Goal: Information Seeking & Learning: Learn about a topic

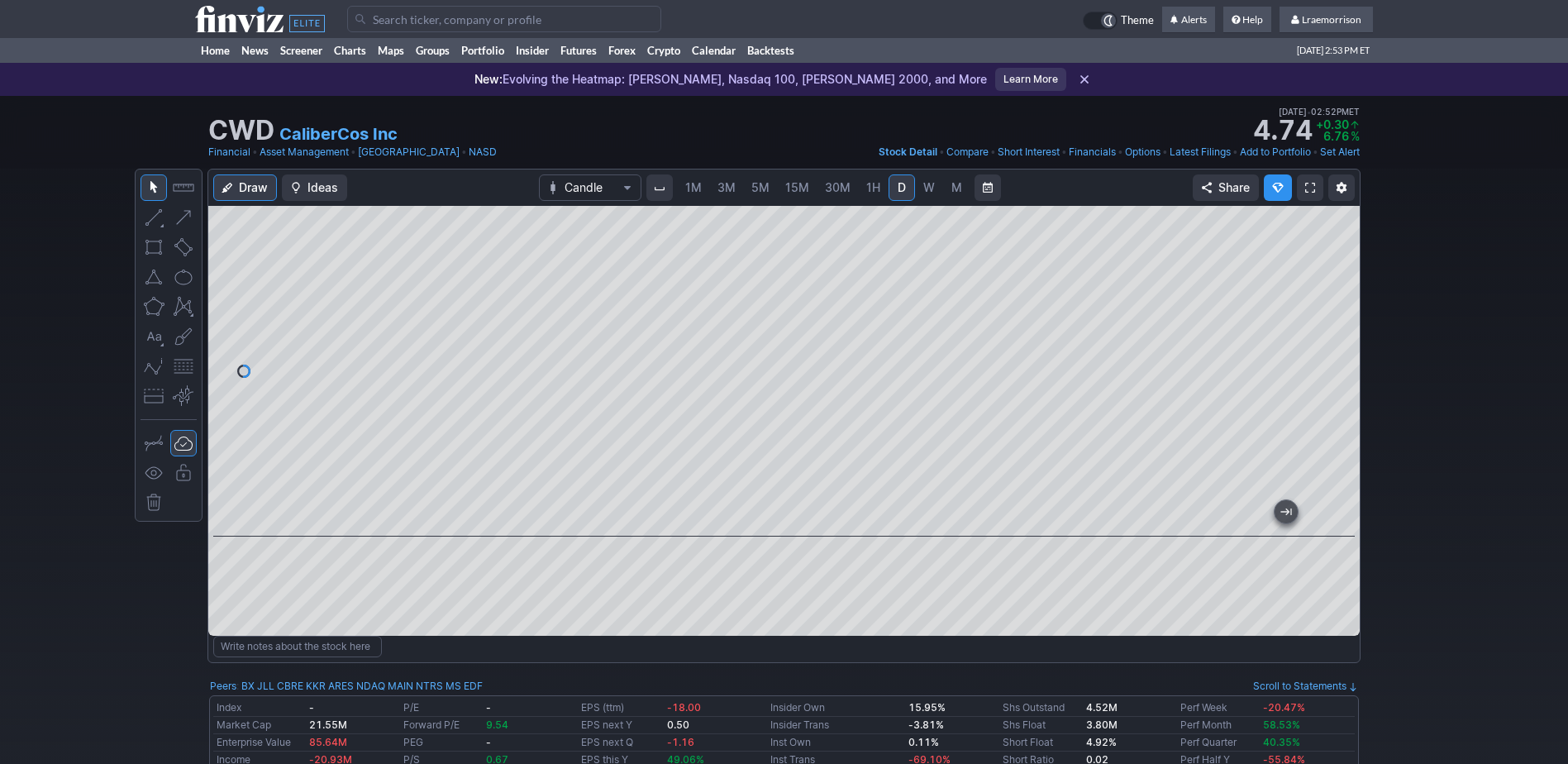
click at [690, 188] on span "1M" at bounding box center [693, 186] width 16 height 14
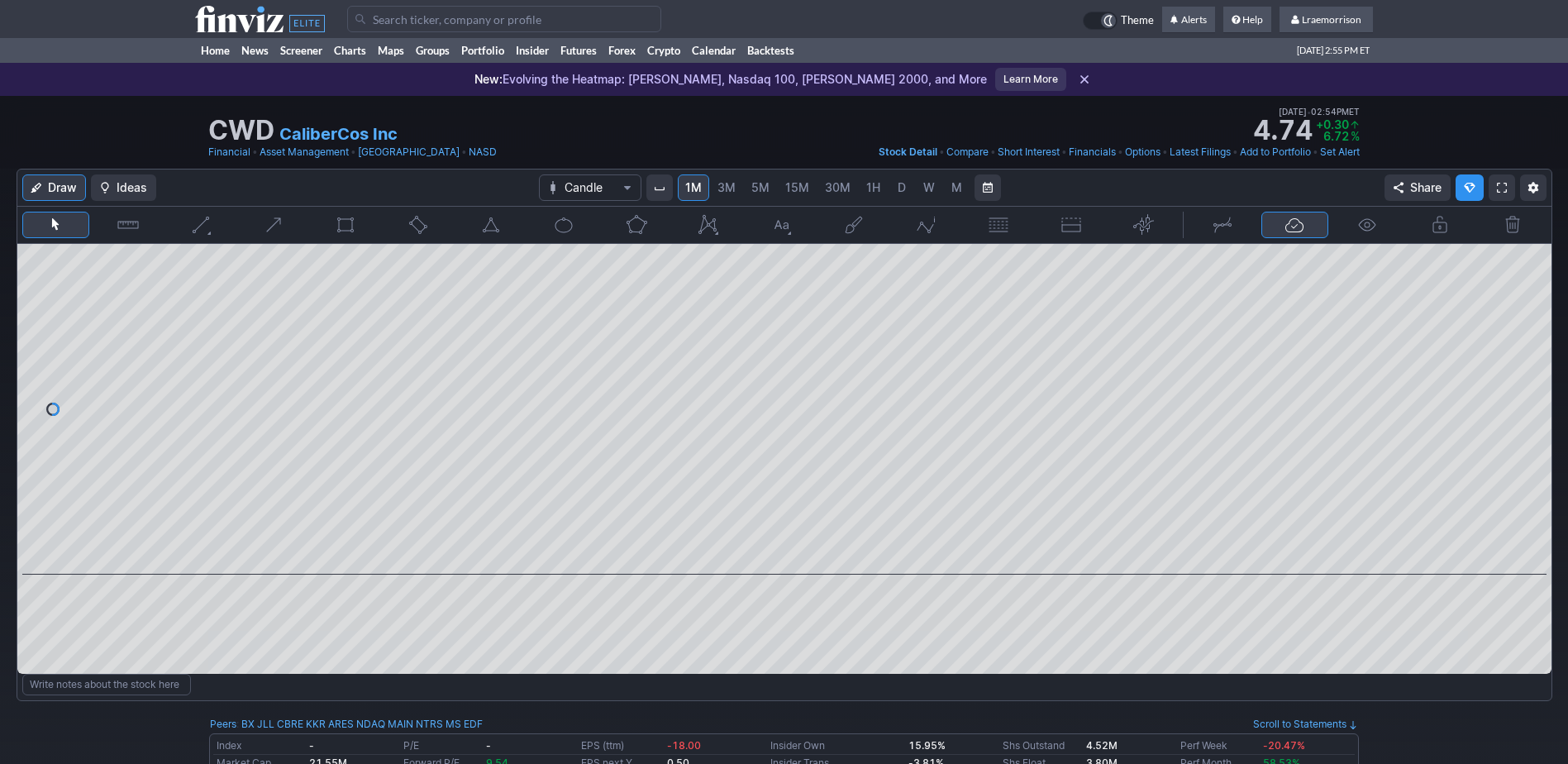
click at [396, 17] on input "Search" at bounding box center [504, 19] width 314 height 27
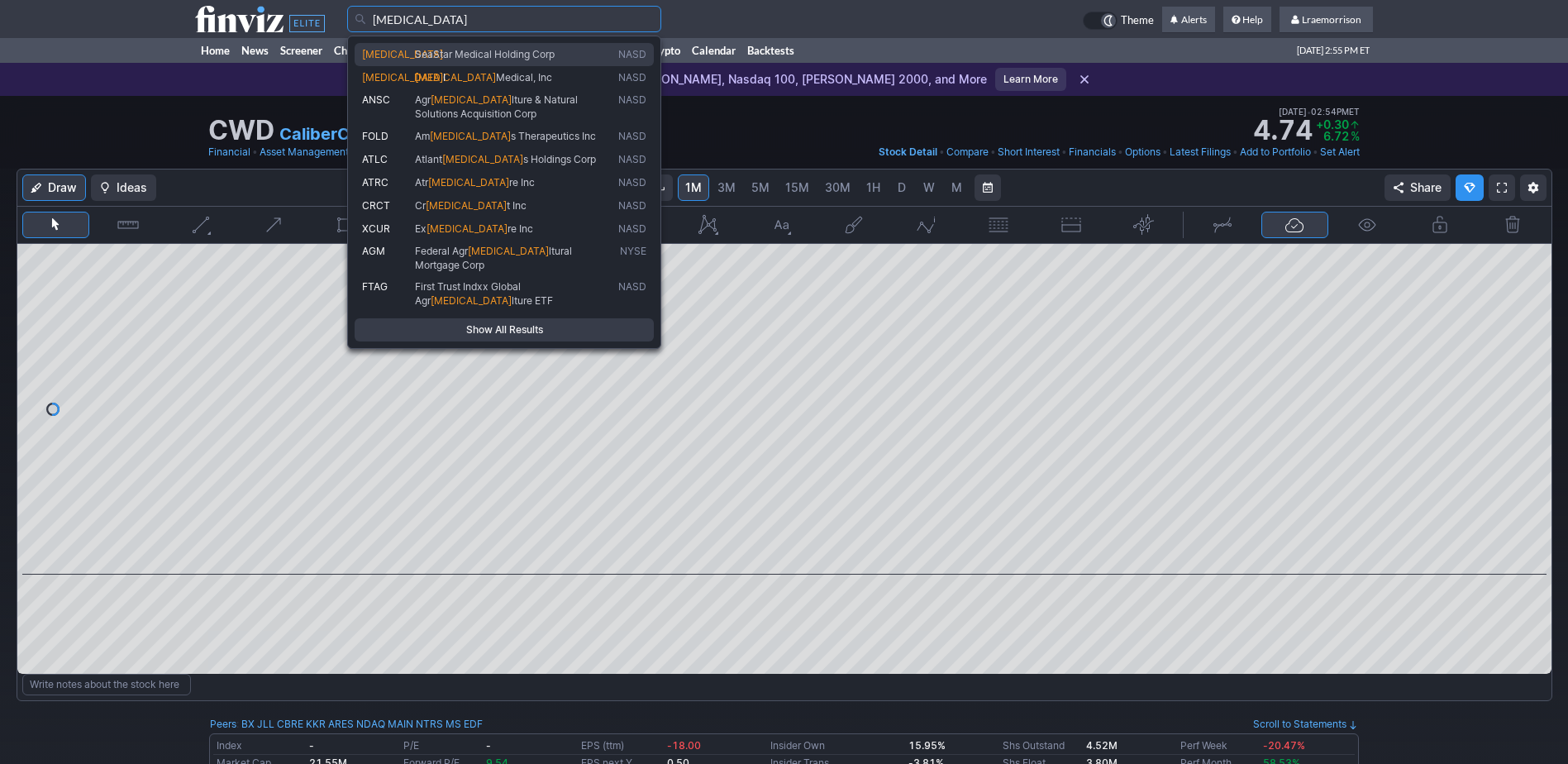
click at [428, 55] on span "SeaStar Medical Holding Corp" at bounding box center [484, 53] width 140 height 12
type input "ICU"
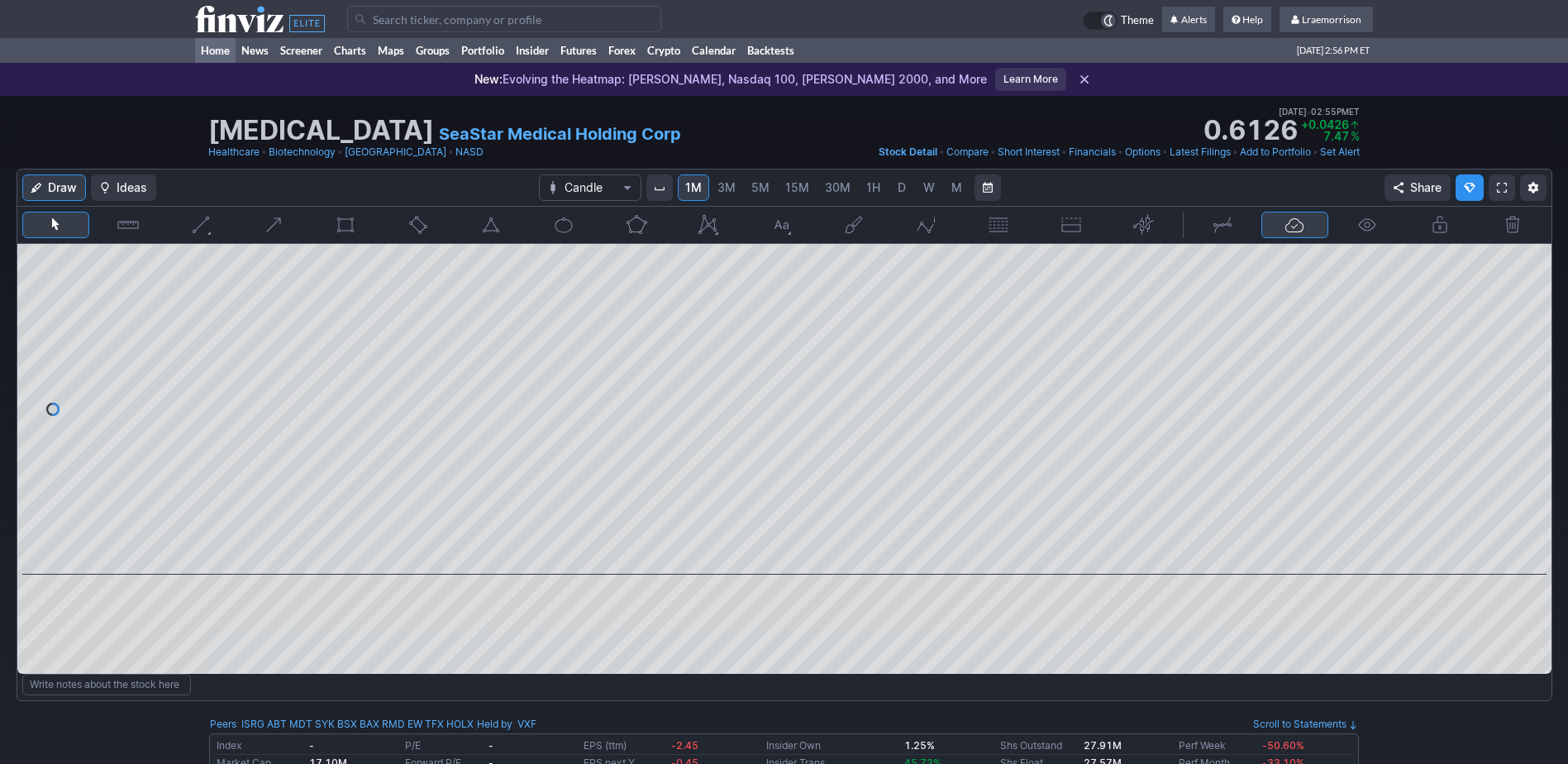
click at [210, 48] on link "Home" at bounding box center [215, 50] width 41 height 25
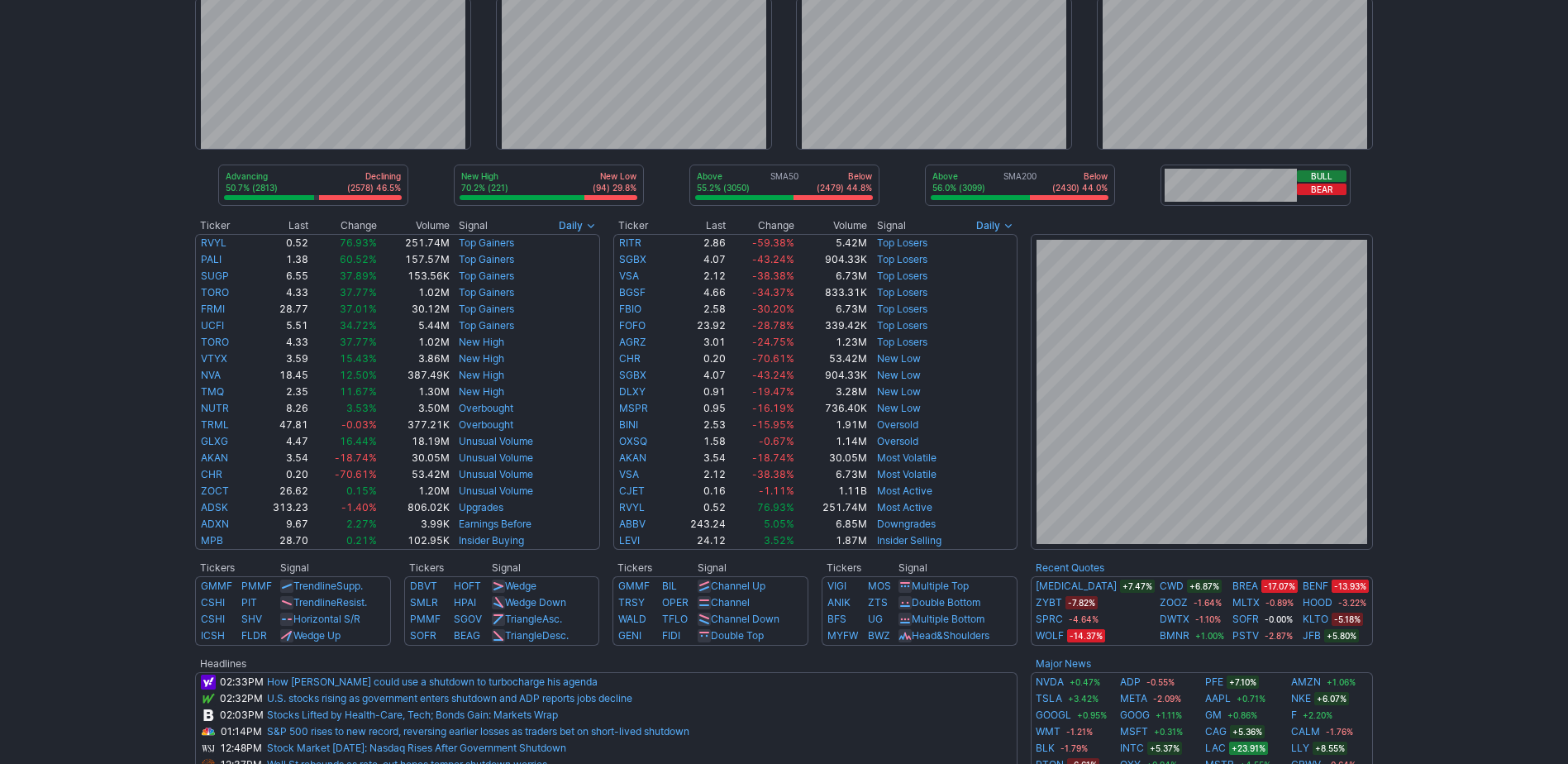
scroll to position [166, 0]
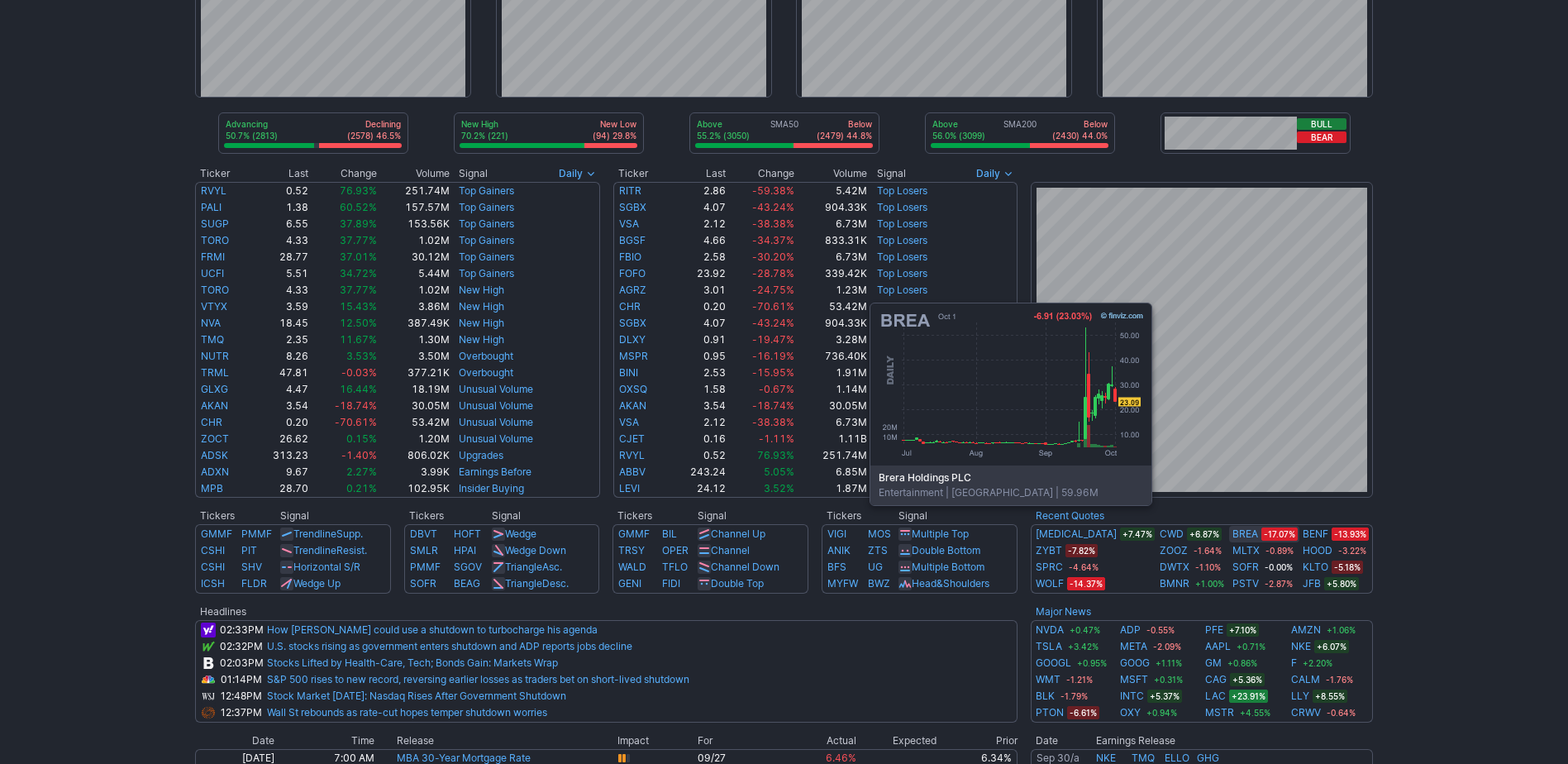
click at [1232, 530] on link "BREA" at bounding box center [1245, 533] width 26 height 16
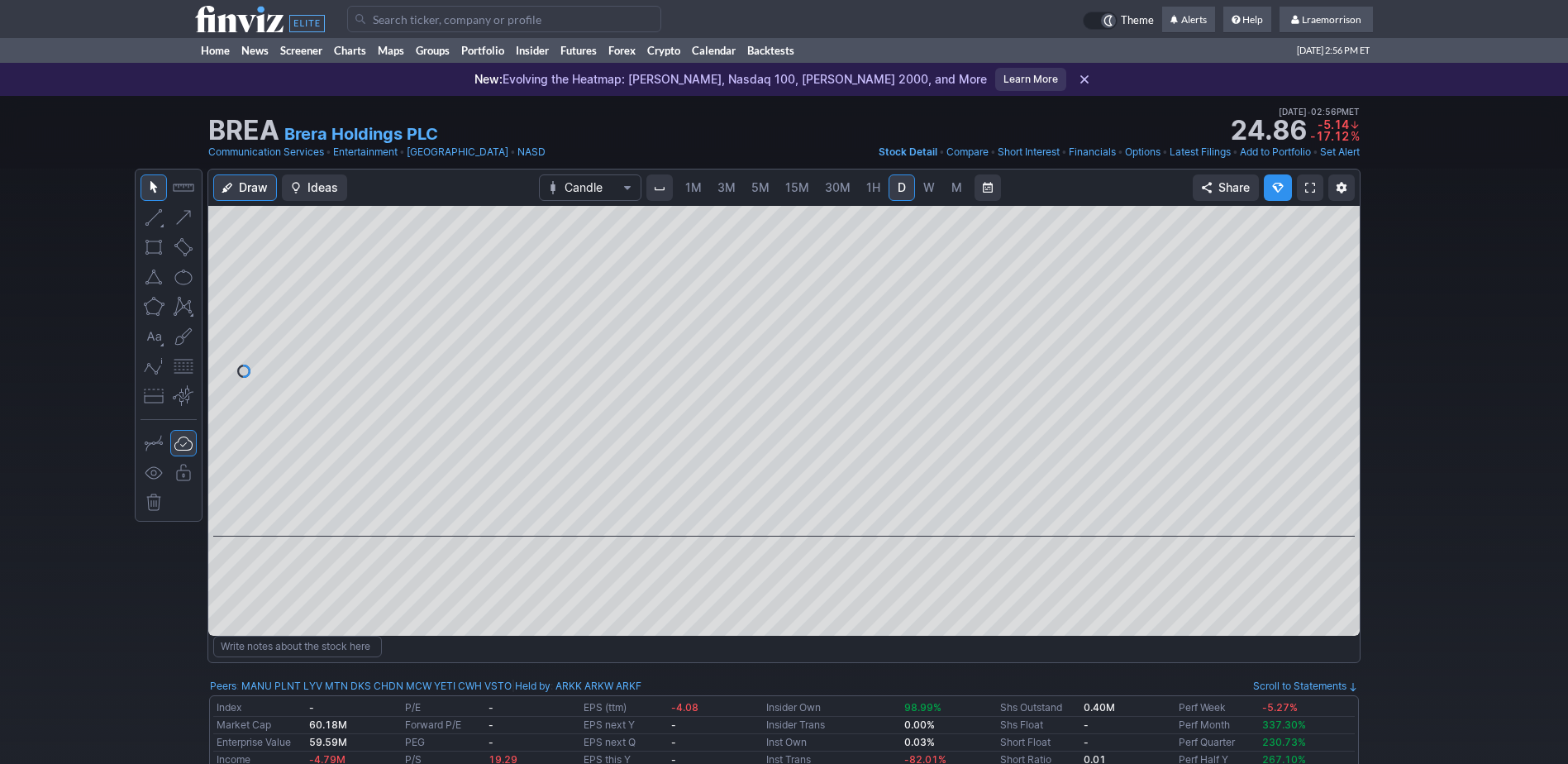
click at [691, 192] on span "1M" at bounding box center [693, 186] width 16 height 14
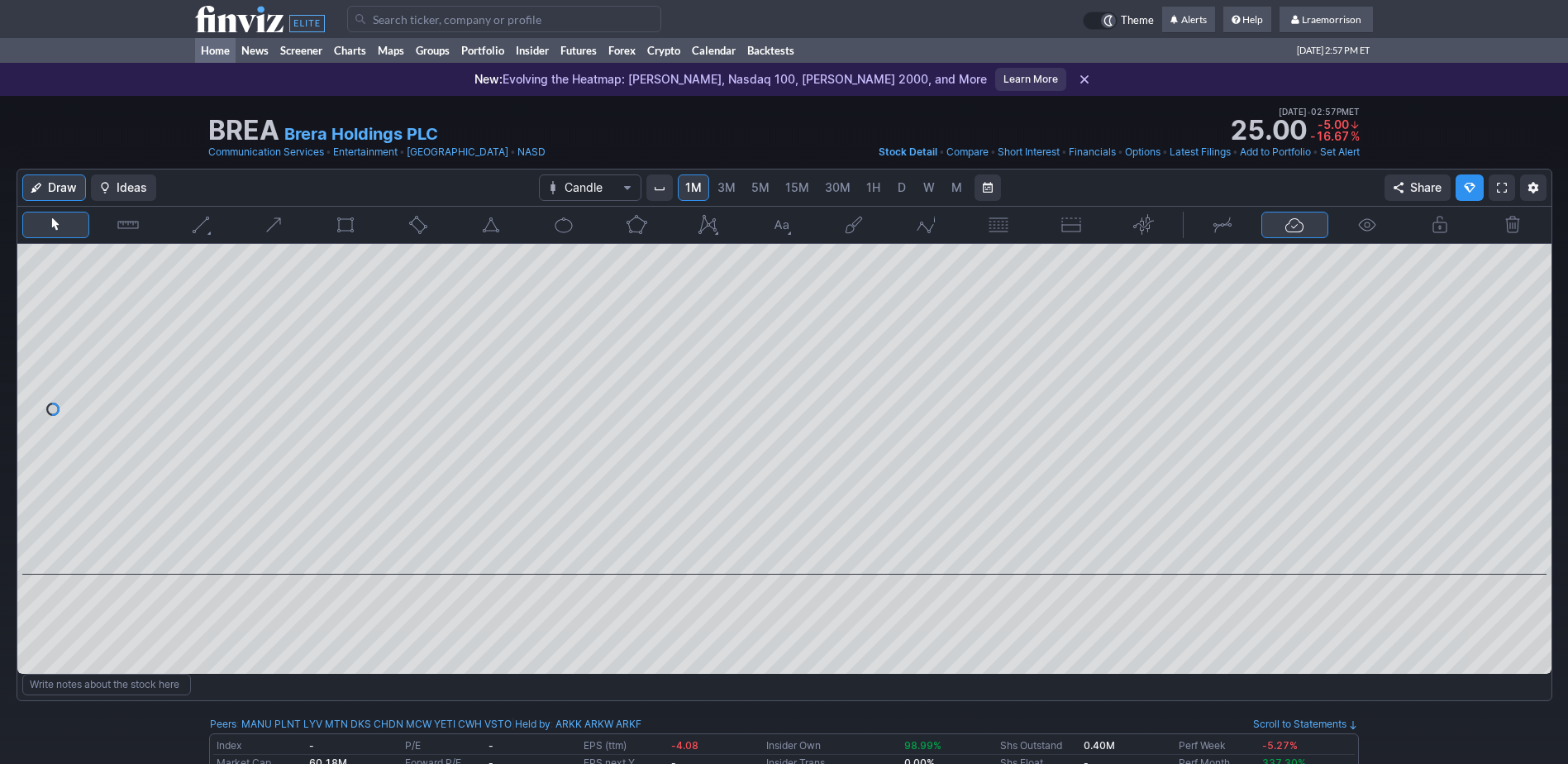
click at [213, 50] on link "Home" at bounding box center [215, 50] width 41 height 25
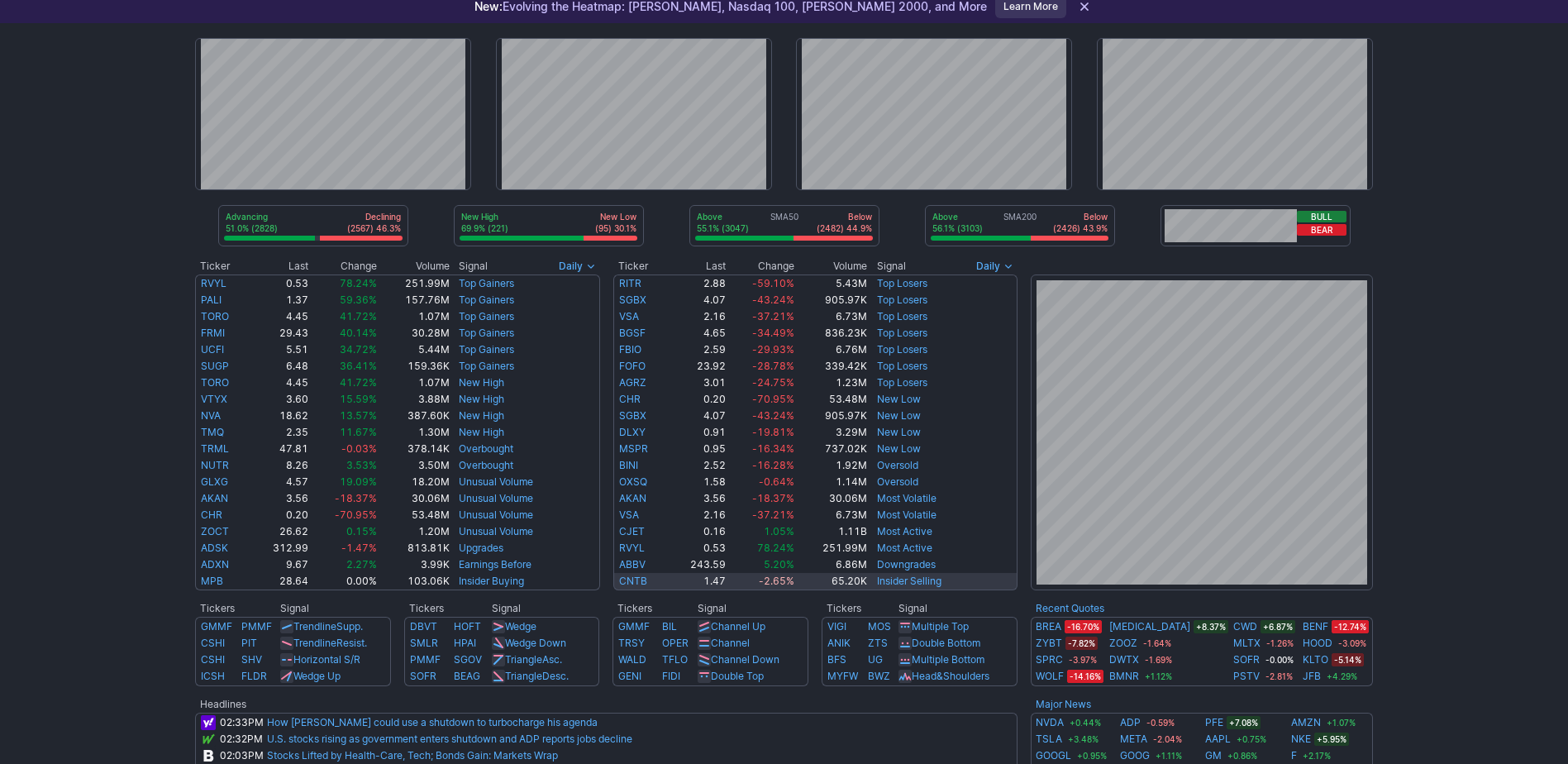
scroll to position [166, 0]
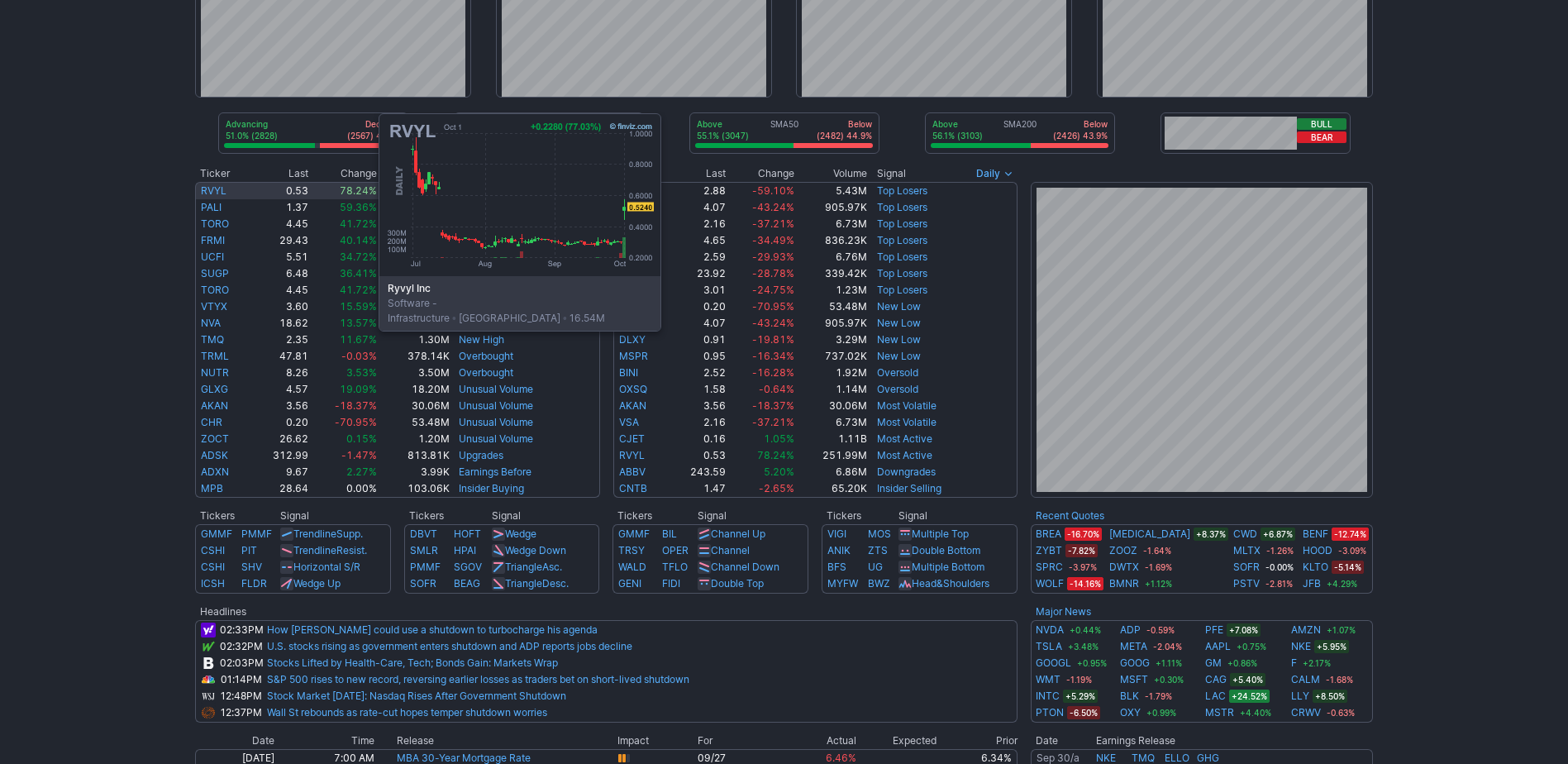
click at [213, 192] on link "RVYL" at bounding box center [213, 190] width 26 height 12
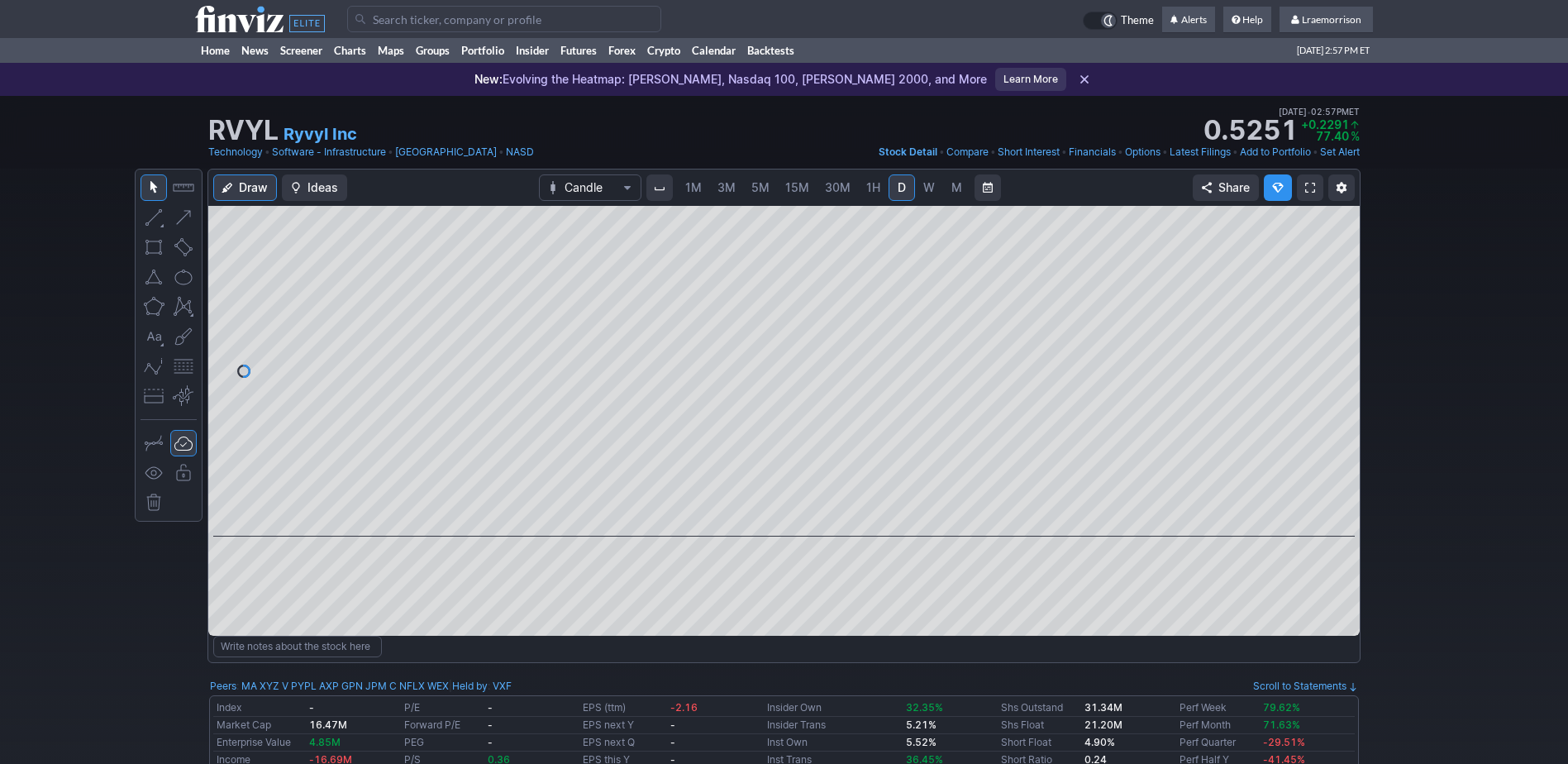
click at [696, 192] on span "1M" at bounding box center [693, 186] width 16 height 14
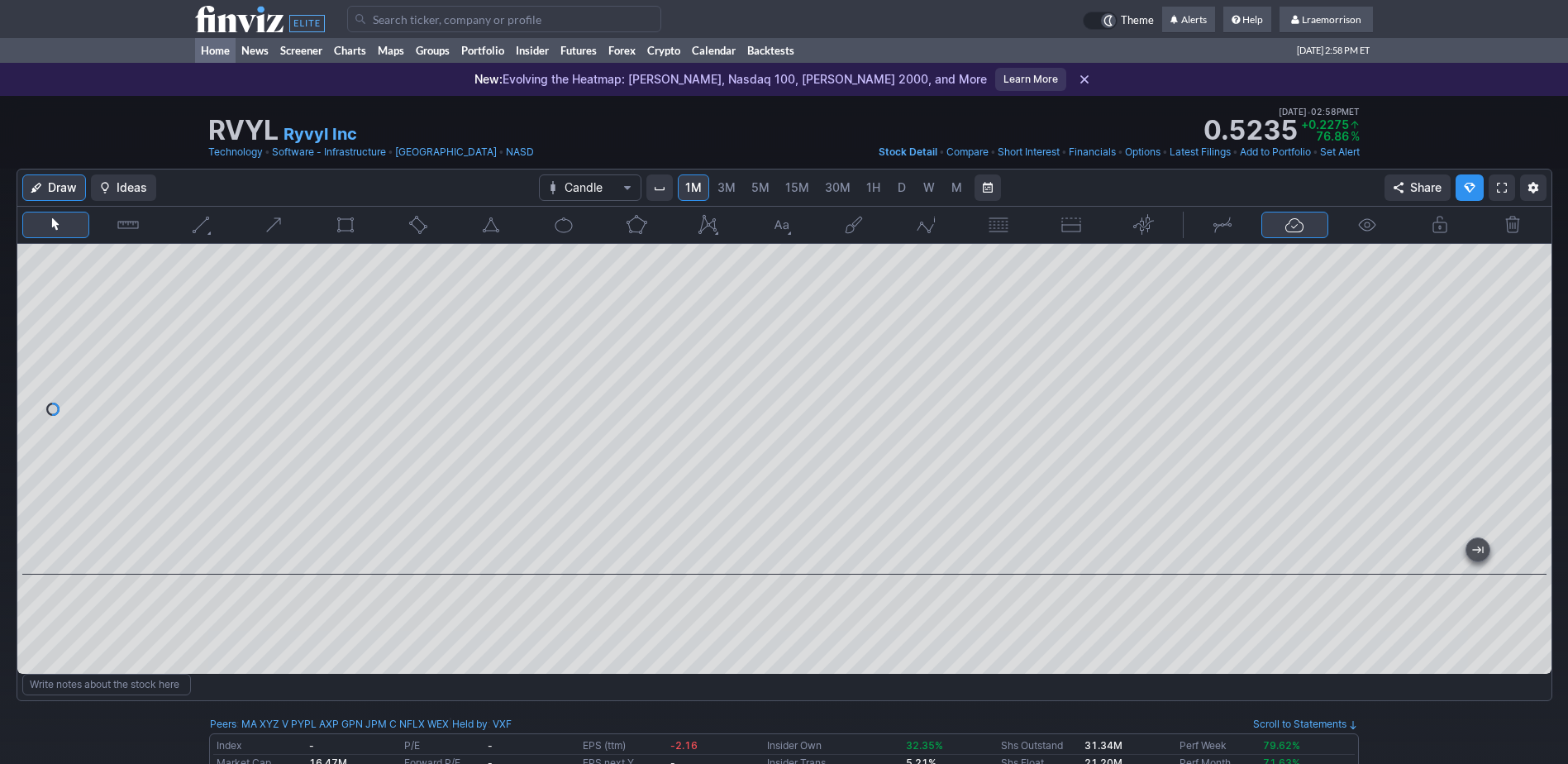
click at [215, 41] on link "Home" at bounding box center [215, 50] width 41 height 25
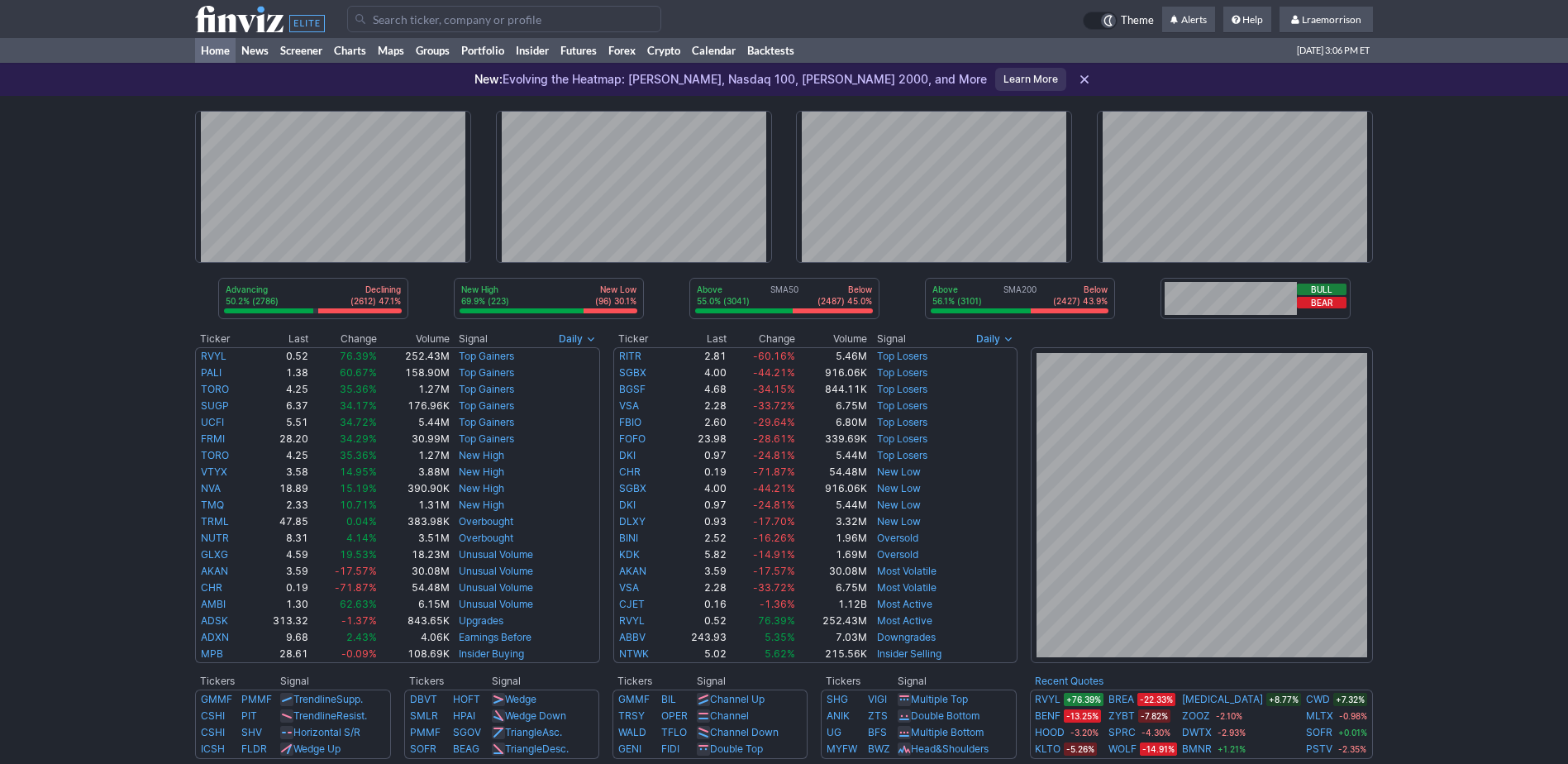
click at [49, 441] on div "Advancing 50.2% (2786) Declining (2612) 47.1% New High 69.9% (223) New Low (96)…" at bounding box center [784, 702] width 1568 height 1212
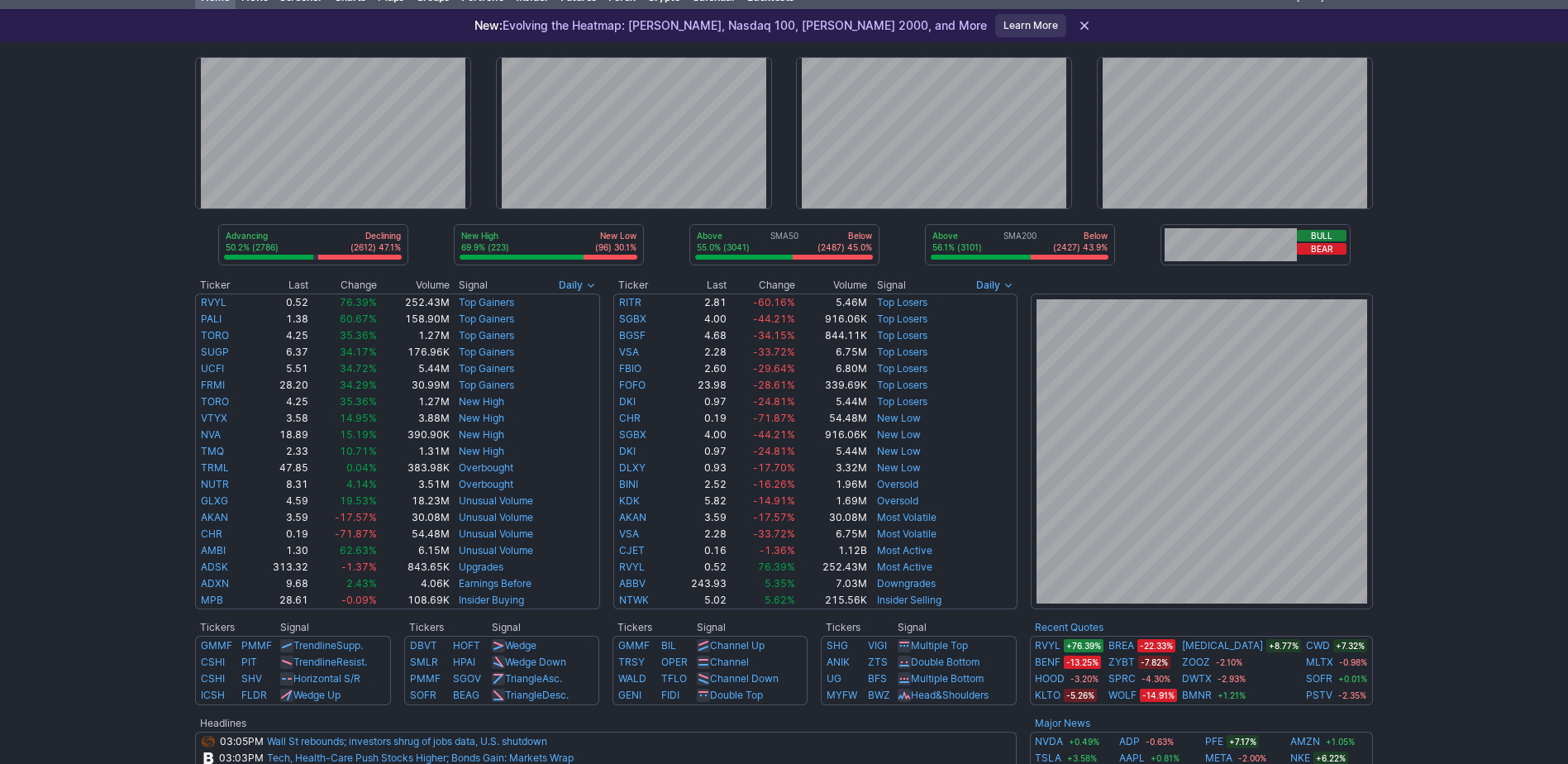
scroll to position [83, 0]
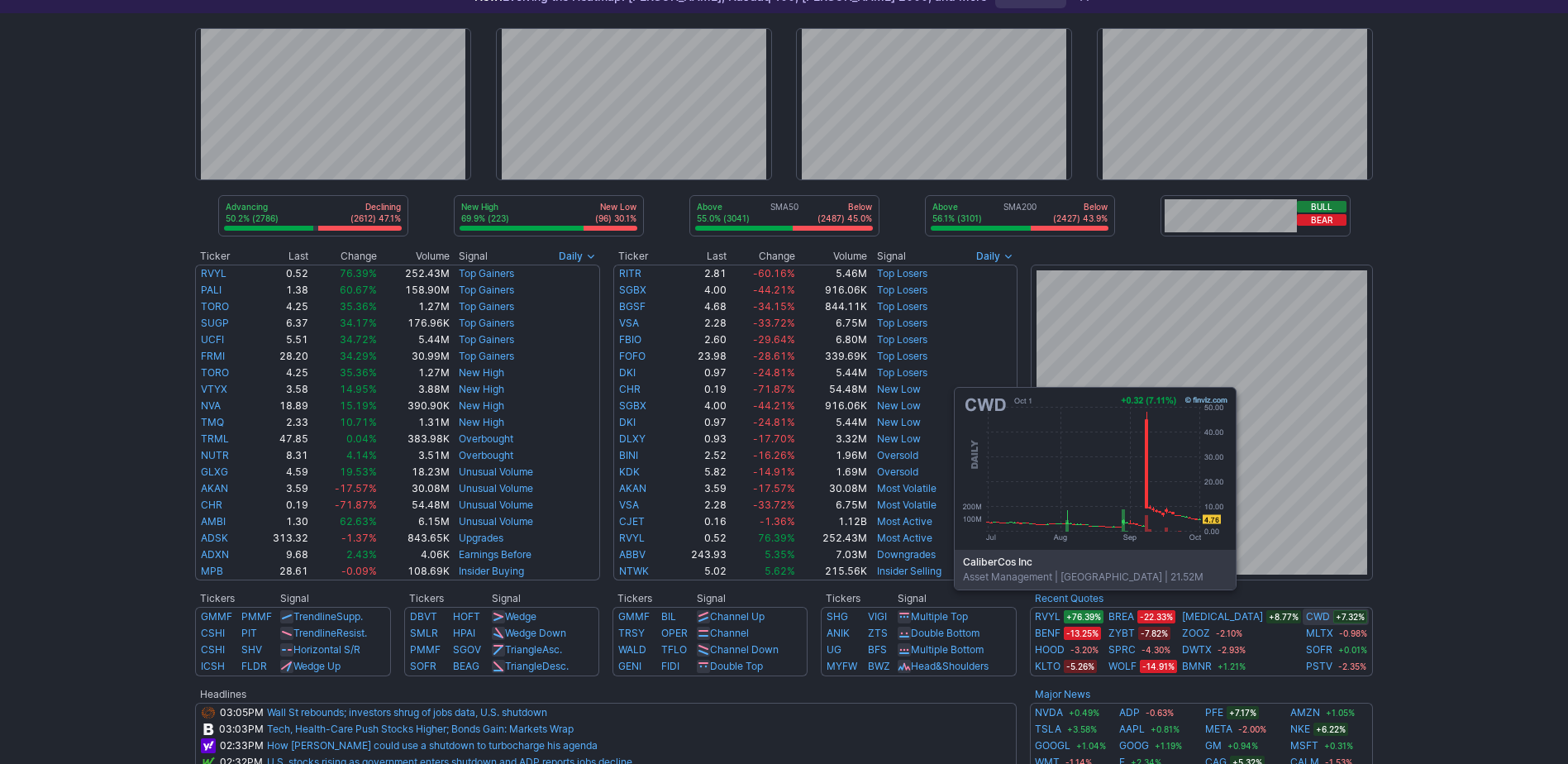
click at [1308, 614] on link "CWD" at bounding box center [1317, 616] width 24 height 16
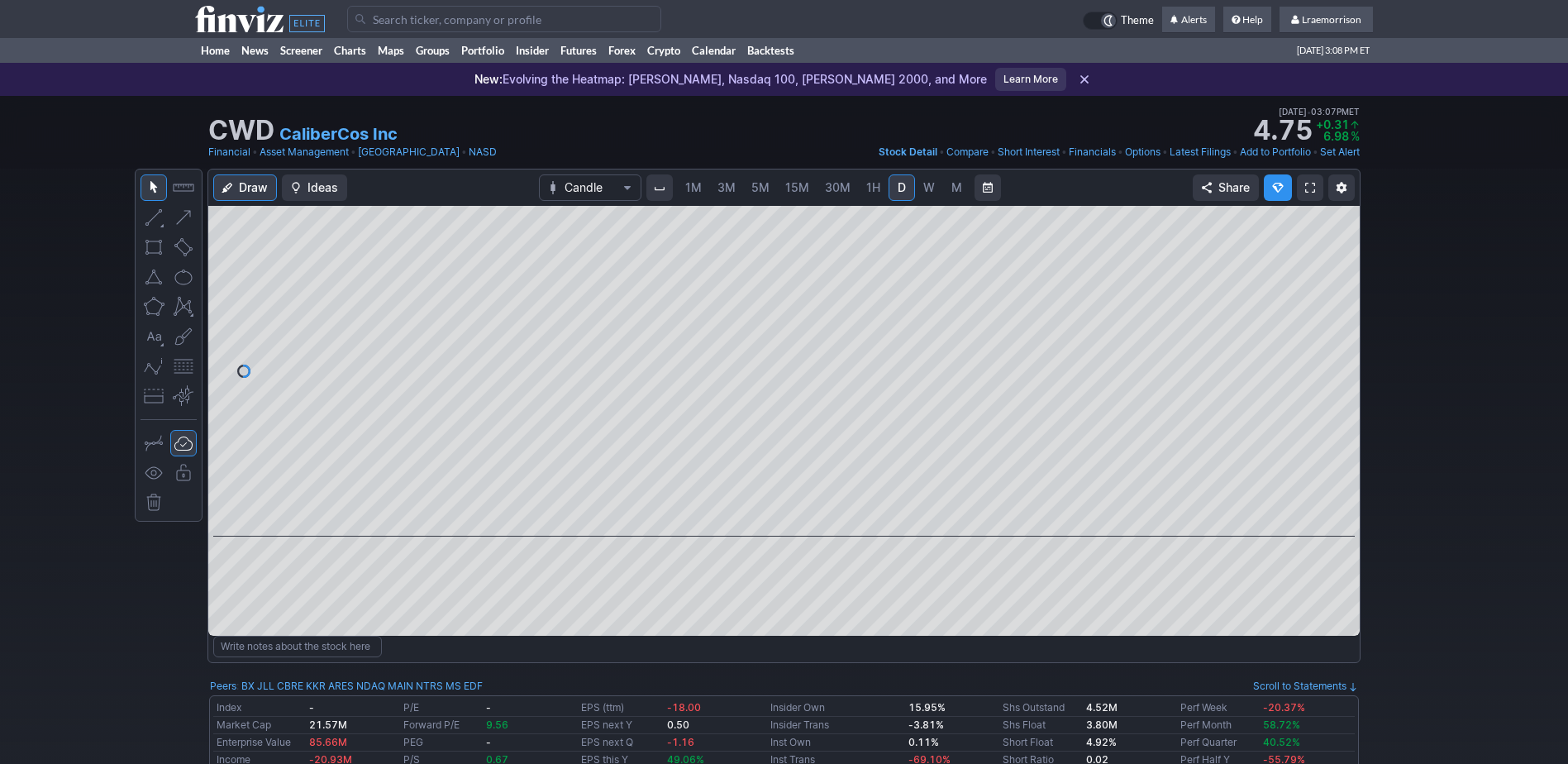
click at [696, 186] on span "1M" at bounding box center [693, 186] width 16 height 14
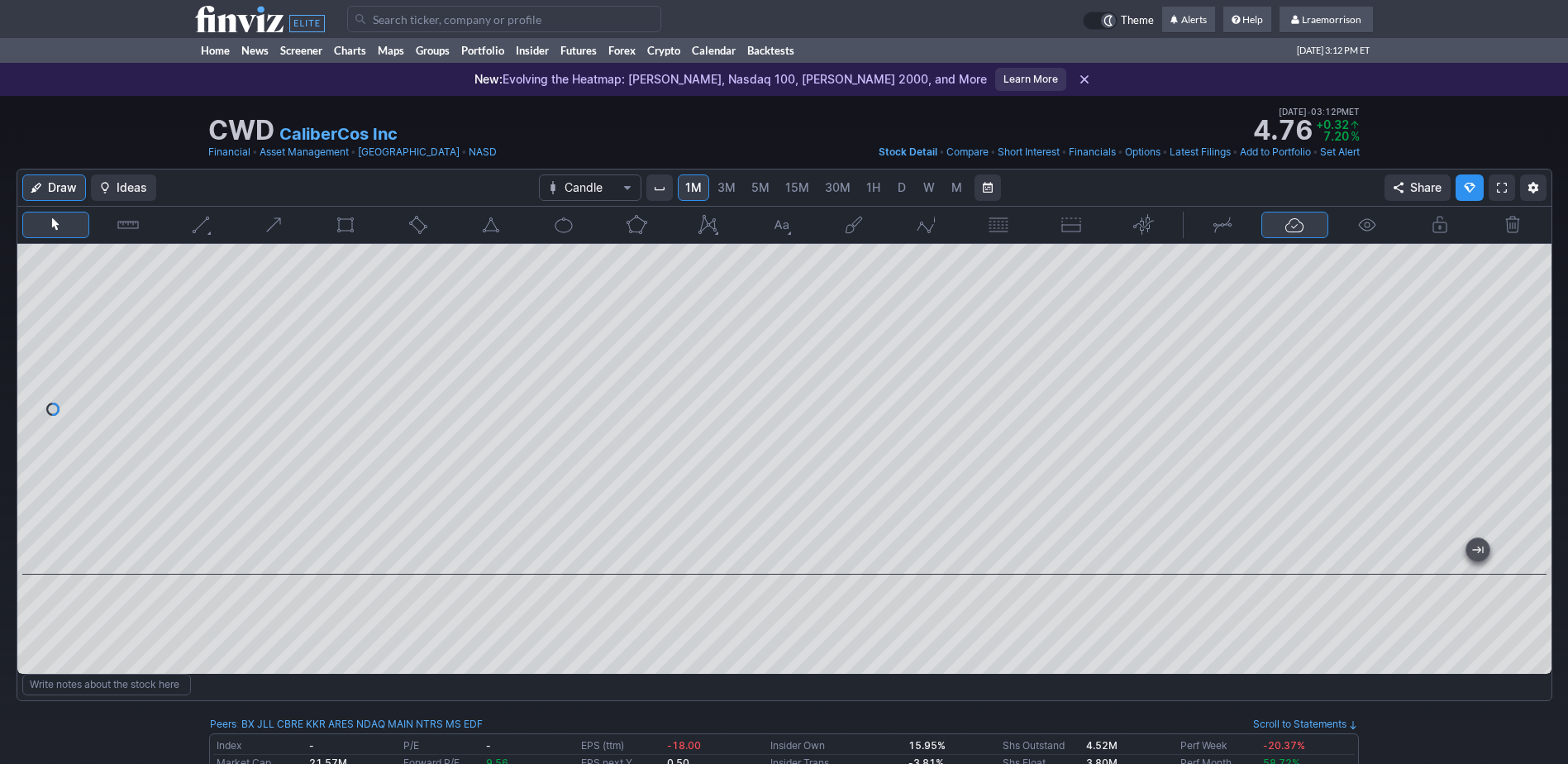
click at [402, 13] on input "Search" at bounding box center [504, 19] width 314 height 27
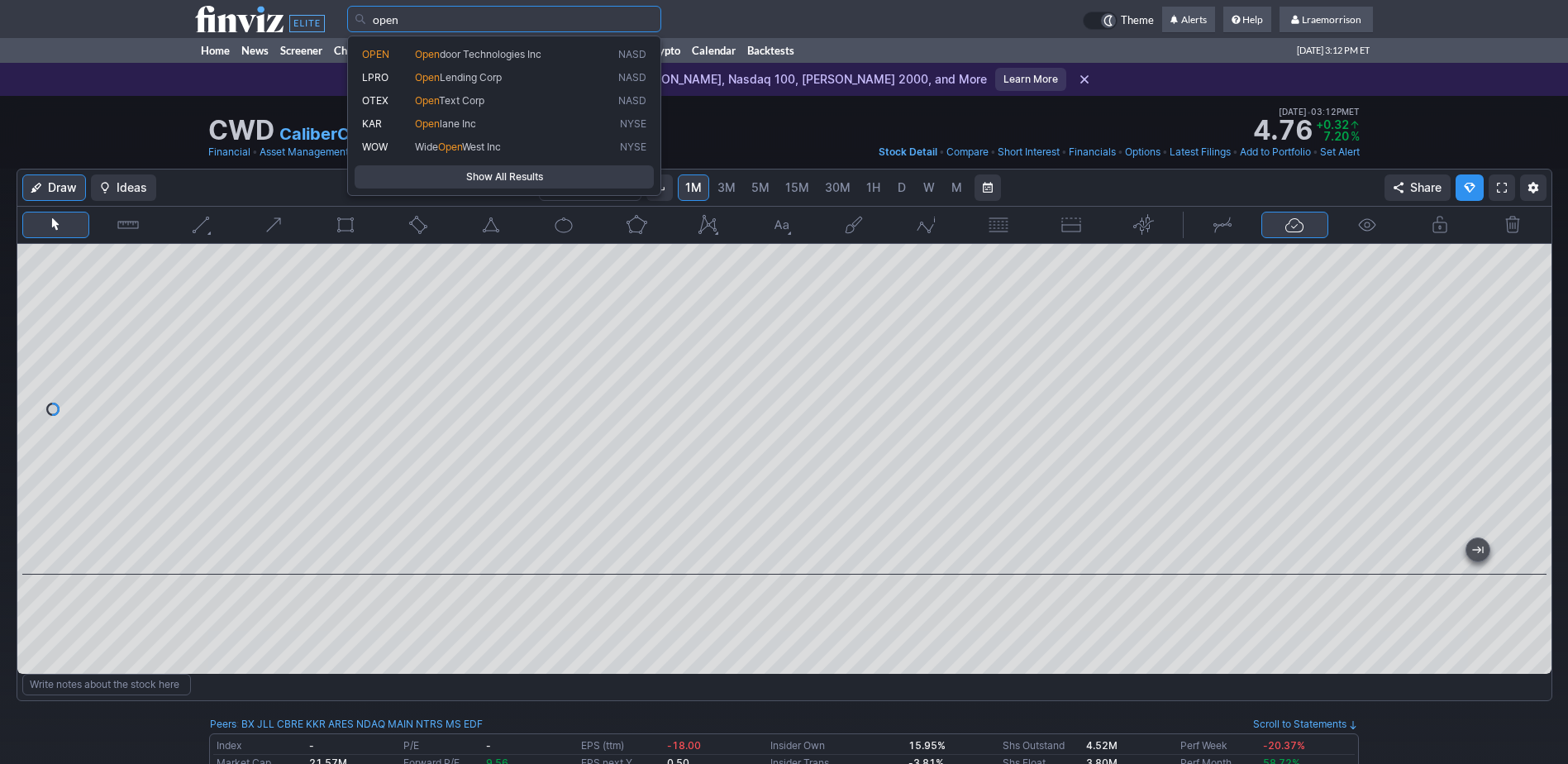
type input "open"
